Goal: Task Accomplishment & Management: Manage account settings

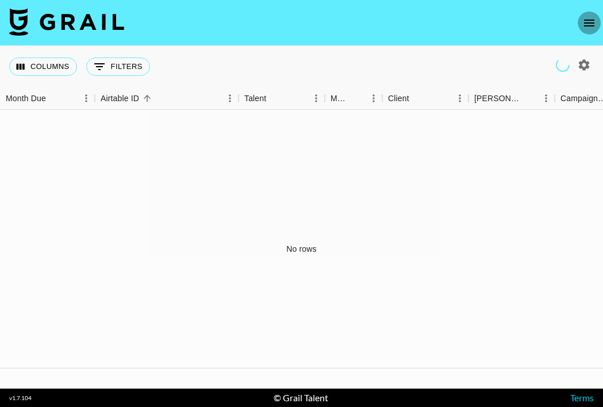
click at [584, 28] on icon "open drawer" at bounding box center [589, 23] width 14 height 14
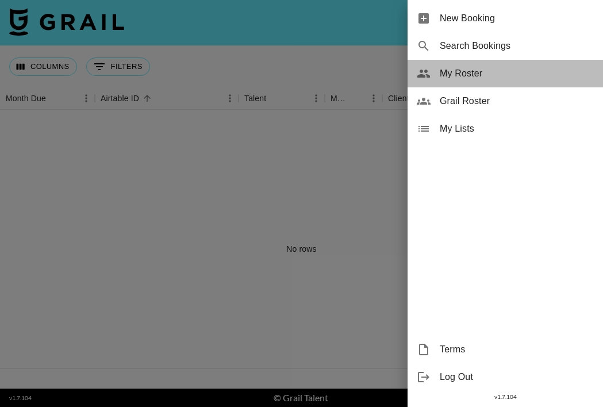
click at [496, 78] on span "My Roster" at bounding box center [517, 74] width 154 height 14
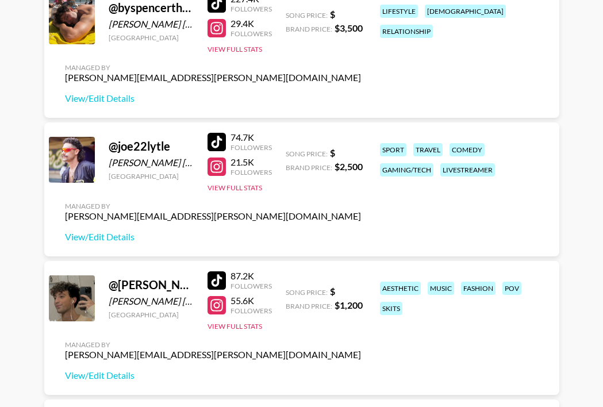
scroll to position [339, 0]
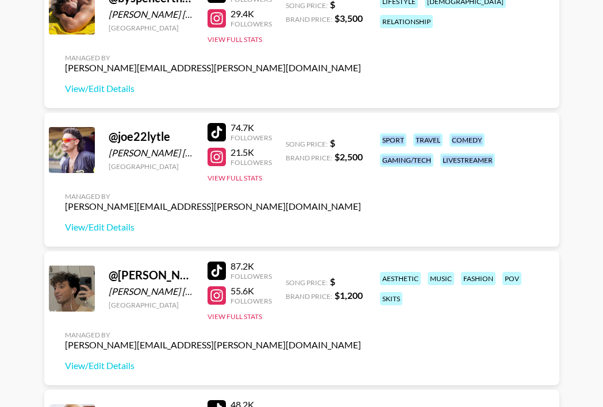
drag, startPoint x: 373, startPoint y: 138, endPoint x: 521, endPoint y: 154, distance: 149.1
click at [521, 154] on div "@ joe22lytle [PERSON_NAME] [PERSON_NAME] [GEOGRAPHIC_DATA] 74.7K Followers 21.5…" at bounding box center [301, 180] width 515 height 134
copy div "sport travel comedy gaming/tech livestreamer"
click at [110, 227] on link "View/Edit Details" at bounding box center [213, 226] width 296 height 11
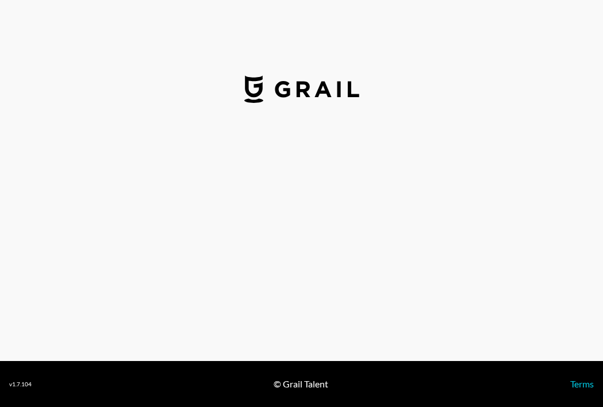
select select "USD"
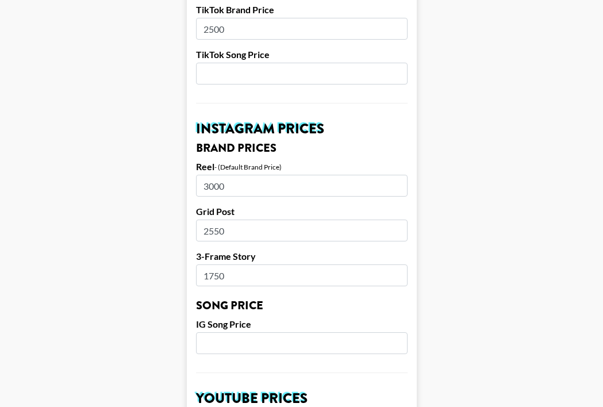
scroll to position [467, 0]
